Goal: Task Accomplishment & Management: Complete application form

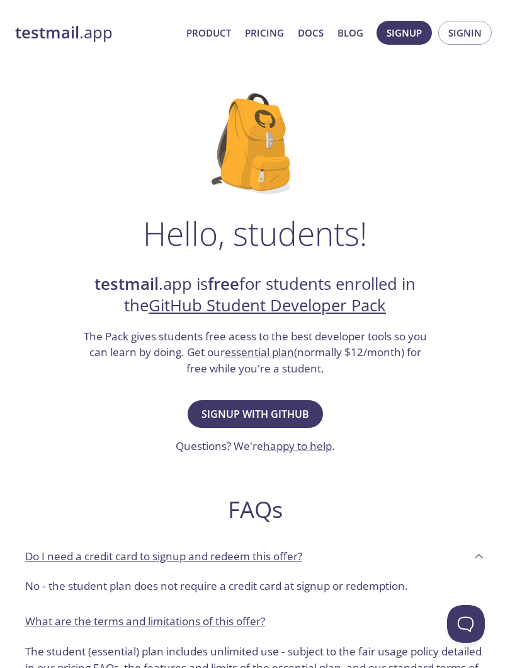
click at [278, 405] on span "Signup with GitHub" at bounding box center [256, 414] width 108 height 18
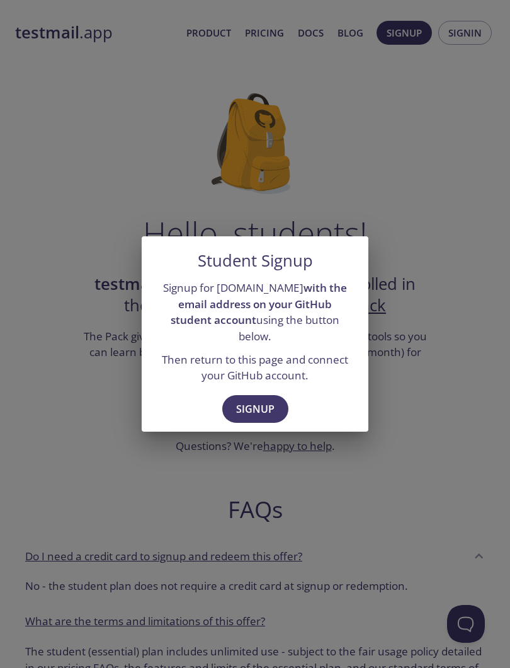
click at [267, 400] on span "Signup" at bounding box center [255, 409] width 38 height 18
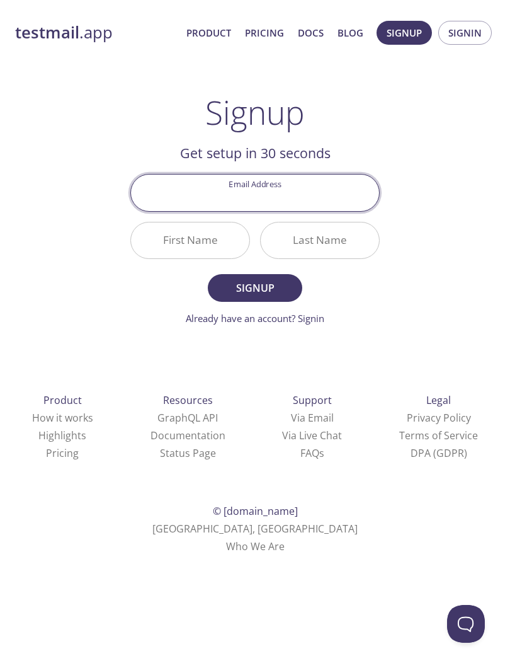
click at [294, 195] on input "Email Address" at bounding box center [255, 193] width 248 height 36
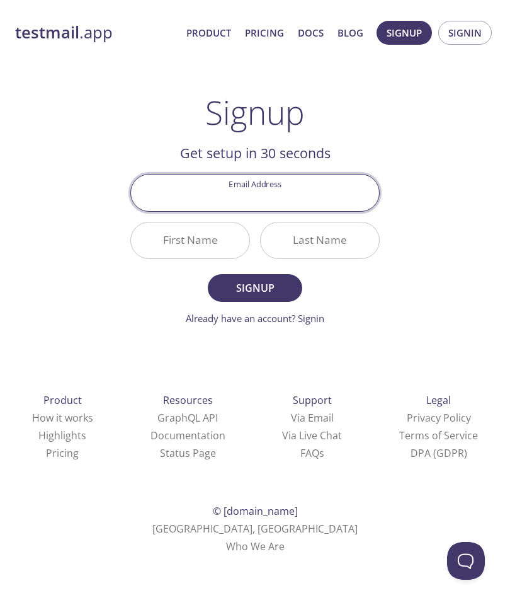
type input "[EMAIL_ADDRESS][DOMAIN_NAME]"
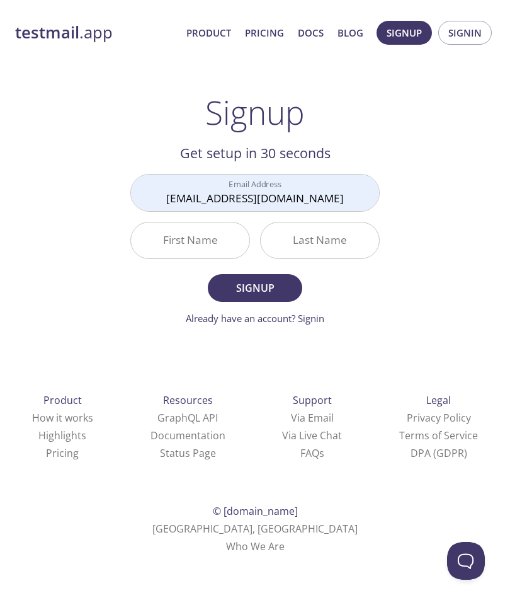
click at [217, 241] on input "First Name" at bounding box center [190, 240] width 118 height 36
type input "[PERSON_NAME]"
click at [336, 242] on input "Last Name" at bounding box center [320, 240] width 118 height 36
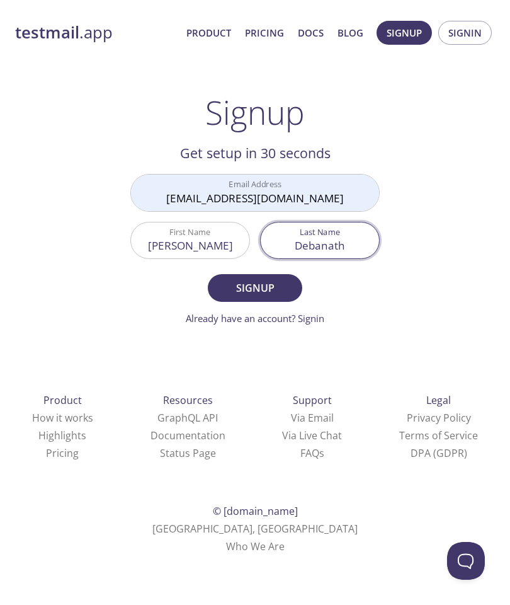
type input "Debanath"
click at [284, 288] on span "Signup" at bounding box center [255, 288] width 67 height 18
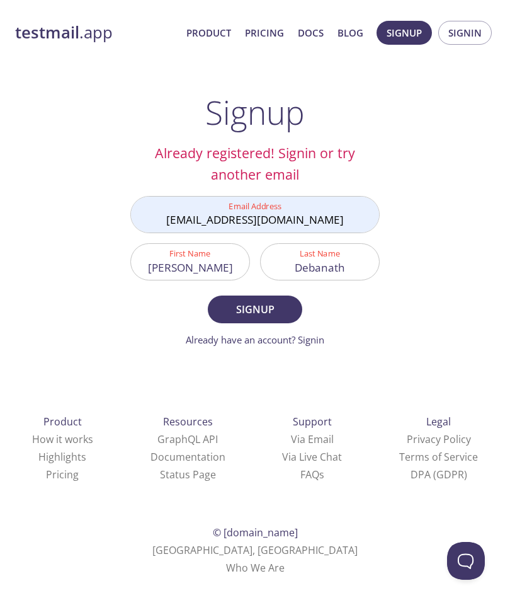
click at [486, 25] on button "Signin" at bounding box center [466, 33] width 54 height 24
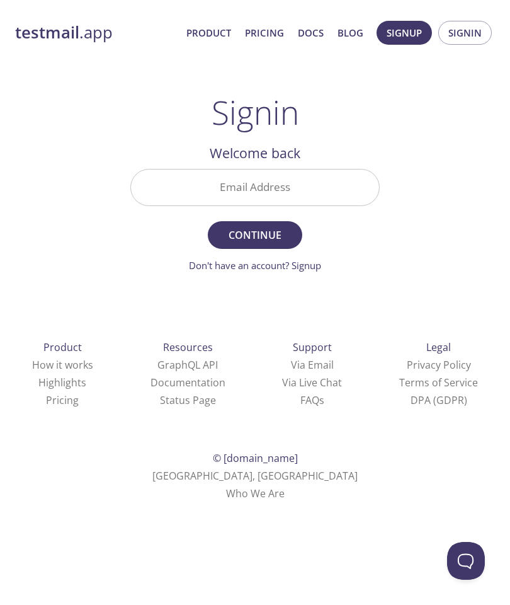
click at [278, 190] on input "Email Address" at bounding box center [255, 187] width 248 height 36
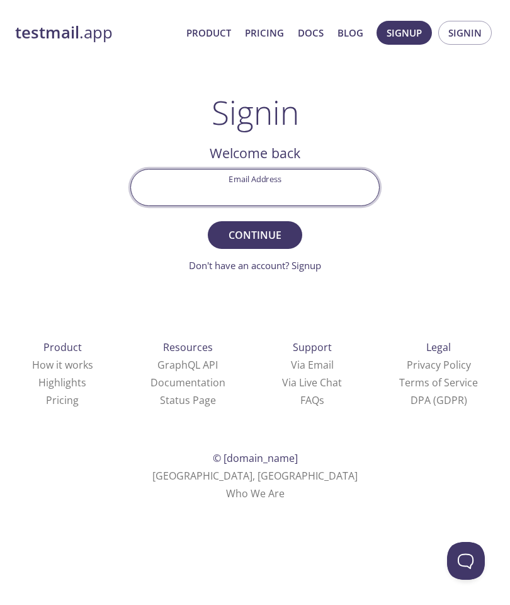
type input "[EMAIL_ADDRESS][DOMAIN_NAME]"
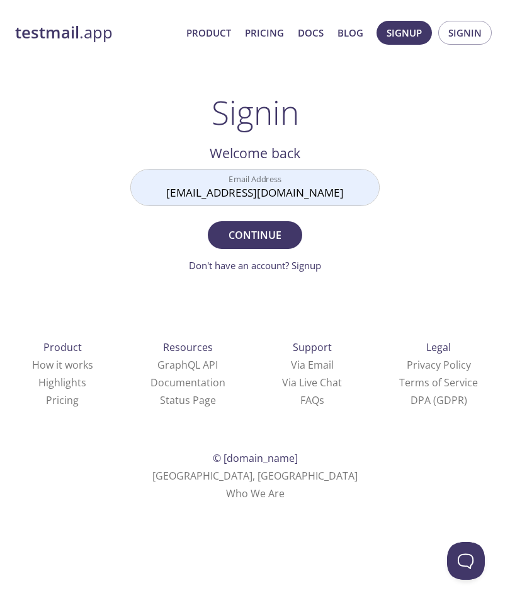
click at [277, 241] on span "Continue" at bounding box center [255, 235] width 67 height 18
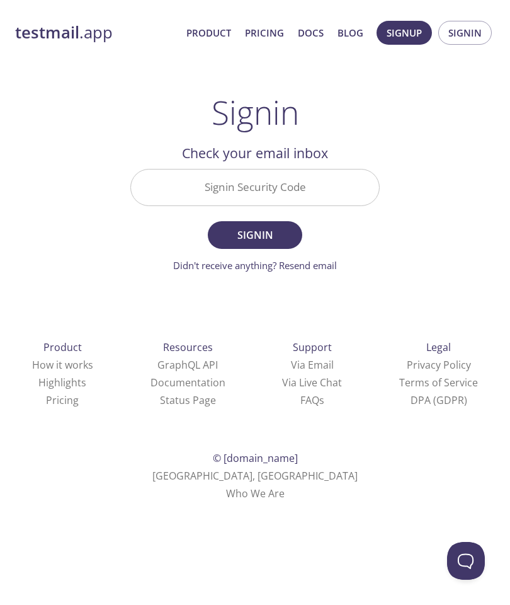
click at [275, 187] on input "Signin Security Code" at bounding box center [255, 187] width 248 height 36
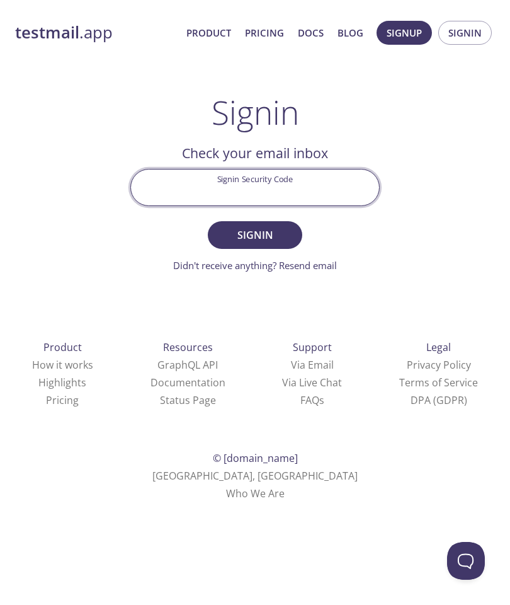
paste input "DCJBLQU"
type input "DCJBLQU"
click at [269, 238] on span "Signin" at bounding box center [255, 235] width 67 height 18
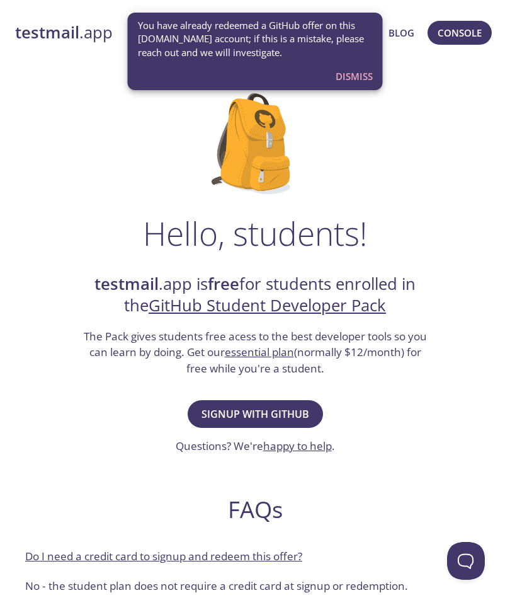
click at [359, 76] on span "Dismiss" at bounding box center [354, 76] width 37 height 16
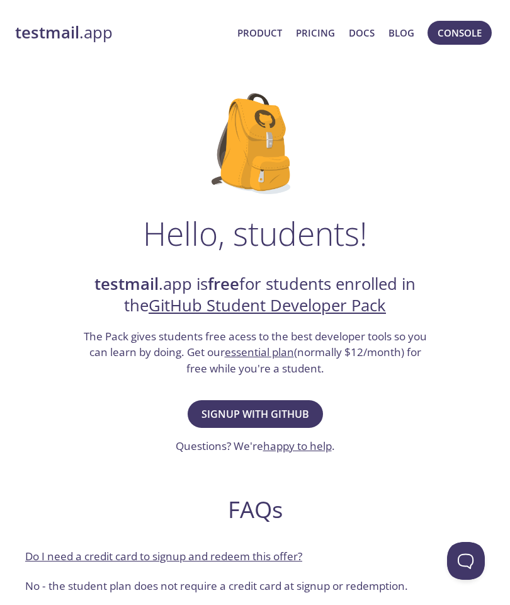
click at [462, 34] on span "Console" at bounding box center [460, 33] width 44 height 16
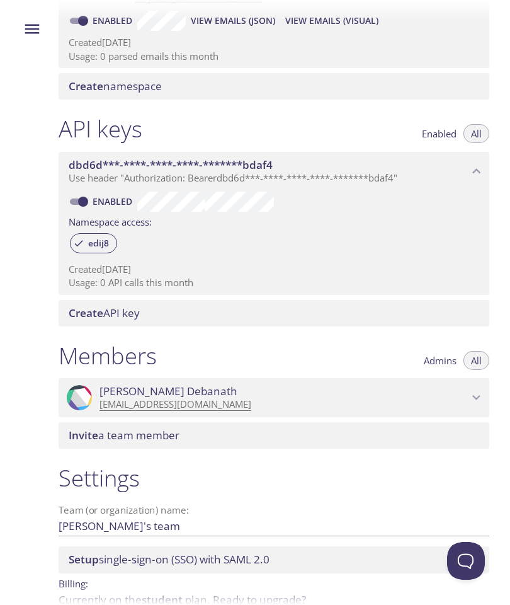
scroll to position [219, 0]
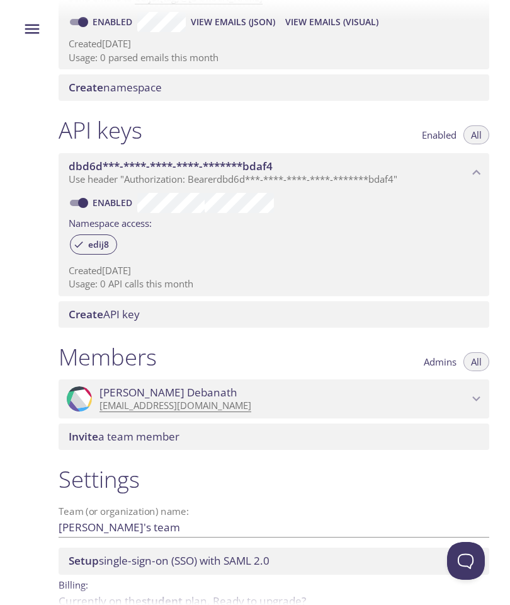
click at [472, 396] on icon "Koshik Debanath" at bounding box center [477, 399] width 16 height 16
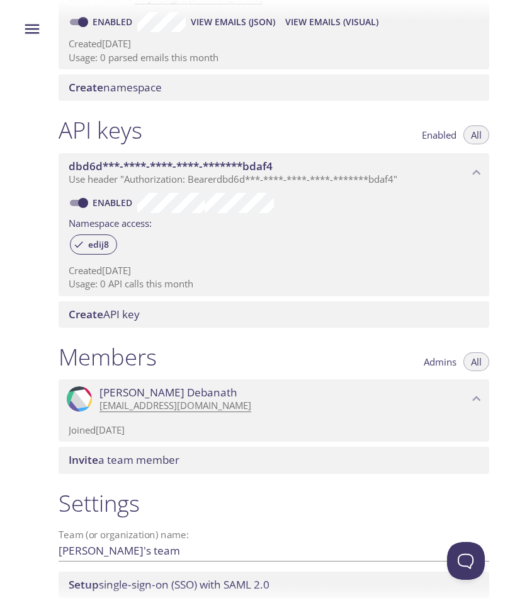
click at [481, 391] on icon "Koshik Debanath" at bounding box center [477, 399] width 16 height 16
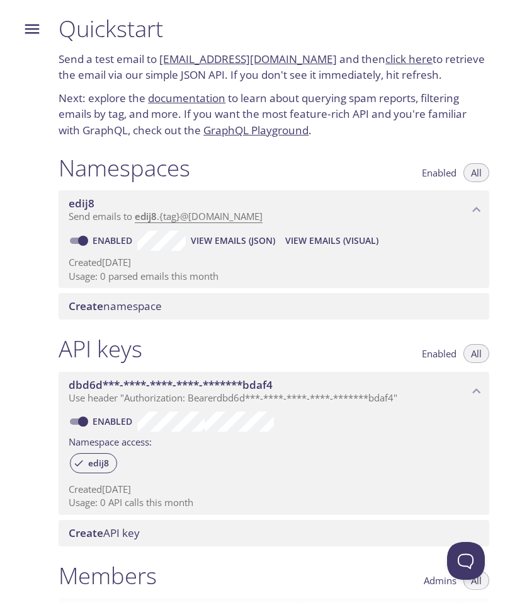
scroll to position [0, 0]
click at [41, 29] on icon "Menu" at bounding box center [32, 29] width 19 height 19
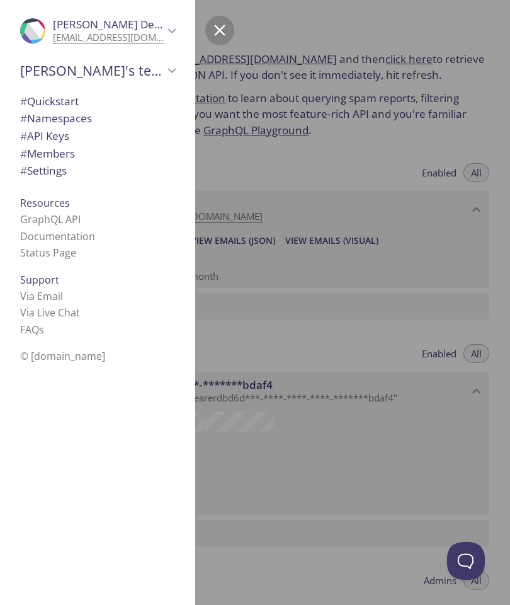
click at [77, 98] on span "# Quickstart" at bounding box center [49, 101] width 59 height 14
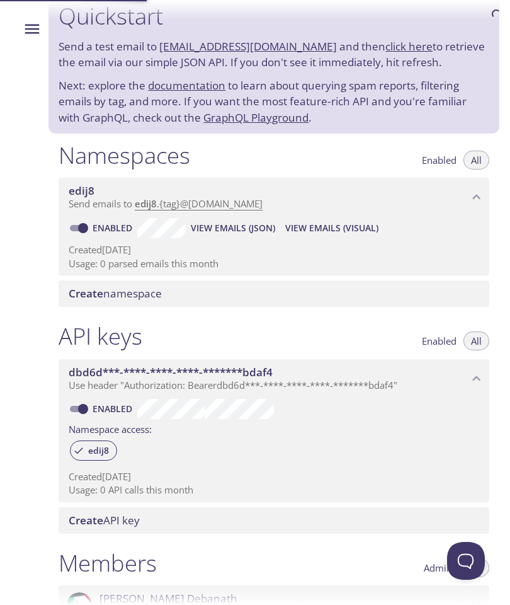
scroll to position [14, 0]
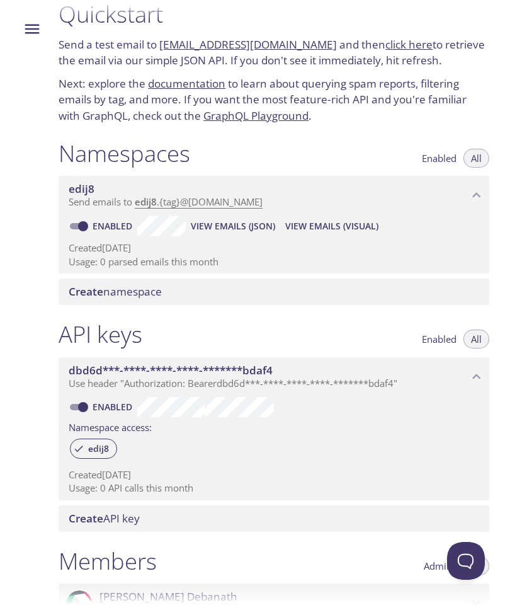
click at [193, 80] on link "documentation" at bounding box center [186, 83] width 77 height 14
